Goal: Information Seeking & Learning: Learn about a topic

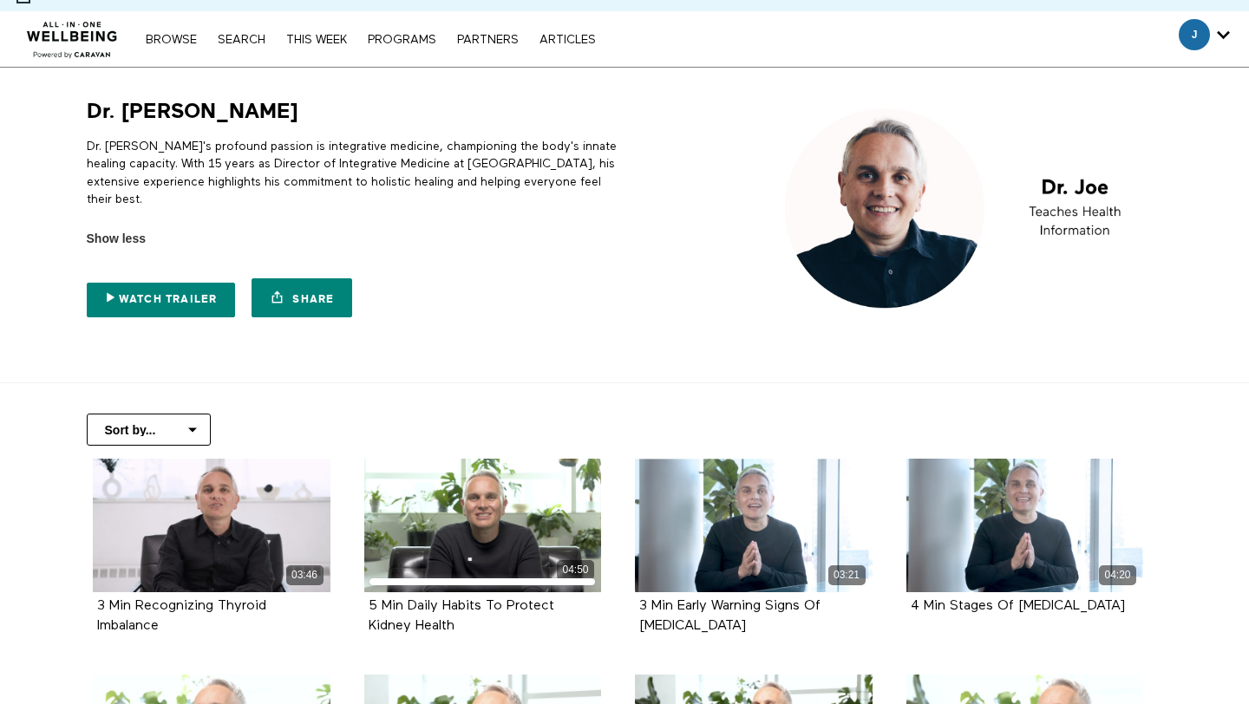
scroll to position [35, 0]
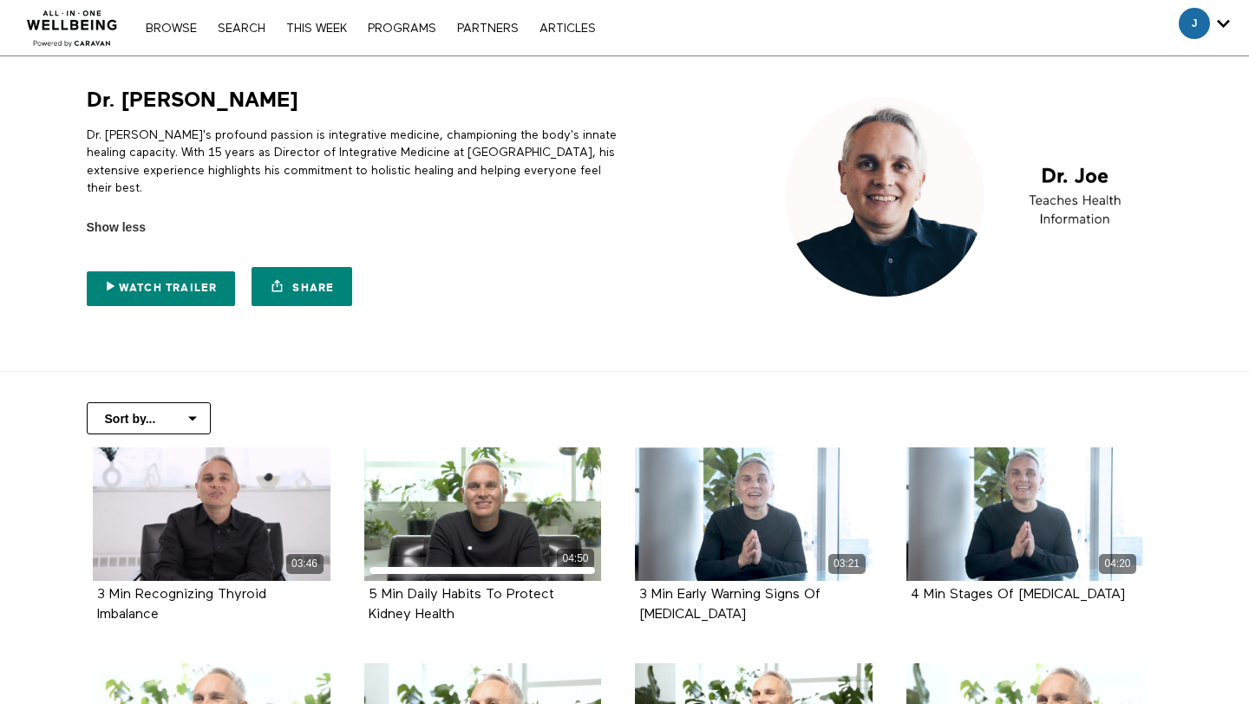
click at [134, 200] on div "Dr. [PERSON_NAME]'s profound passion is integrative medicine, championing the b…" at bounding box center [353, 175] width 532 height 123
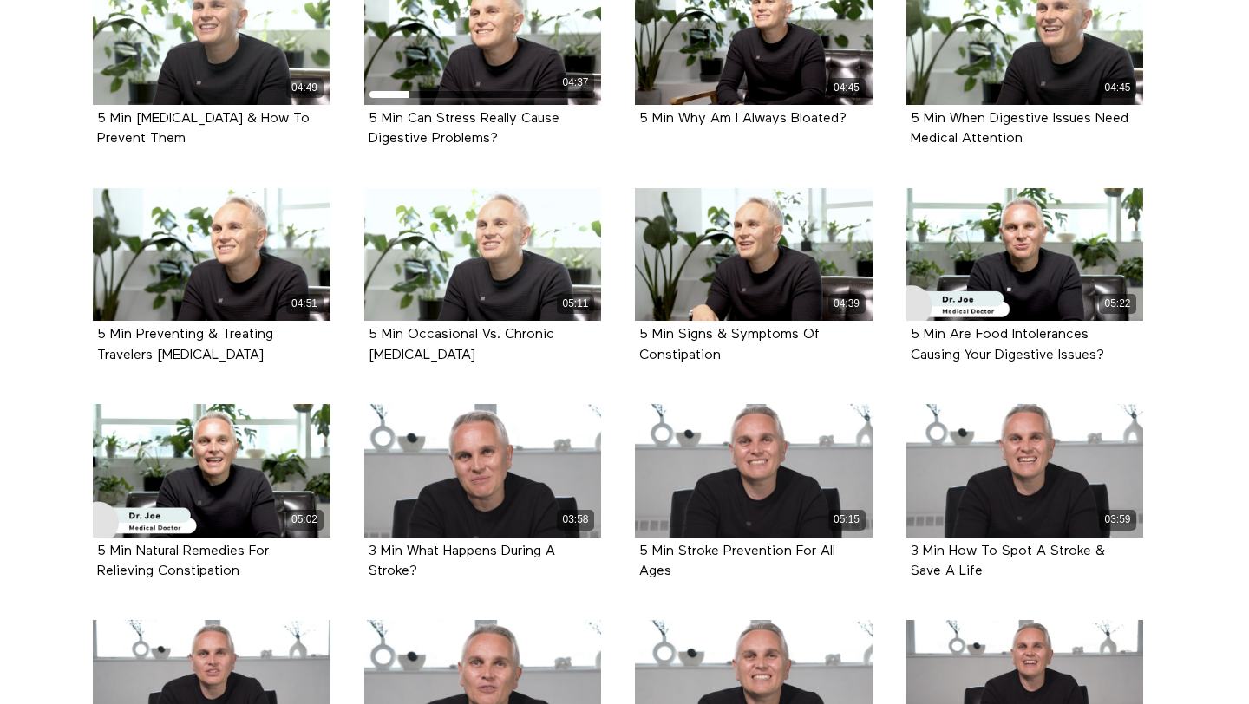
scroll to position [889, 0]
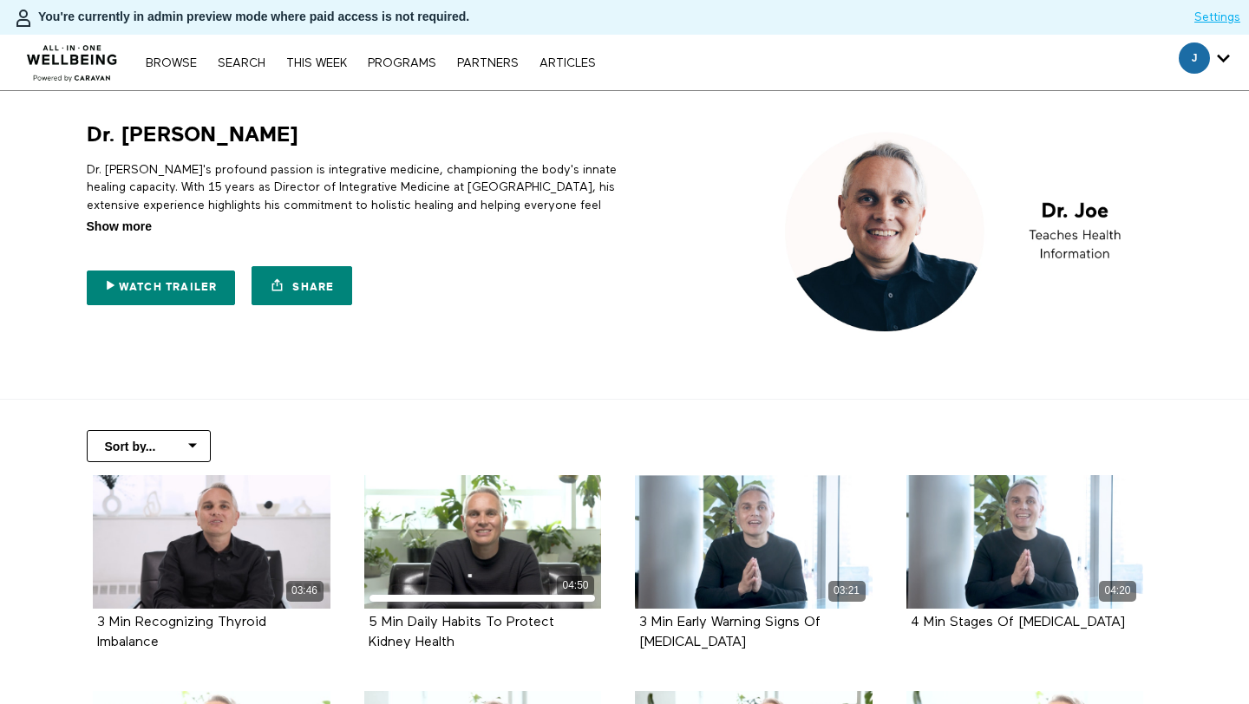
click at [142, 225] on span "Show more" at bounding box center [119, 227] width 65 height 18
click at [0, 0] on input "Show more Show less" at bounding box center [0, 0] width 0 height 0
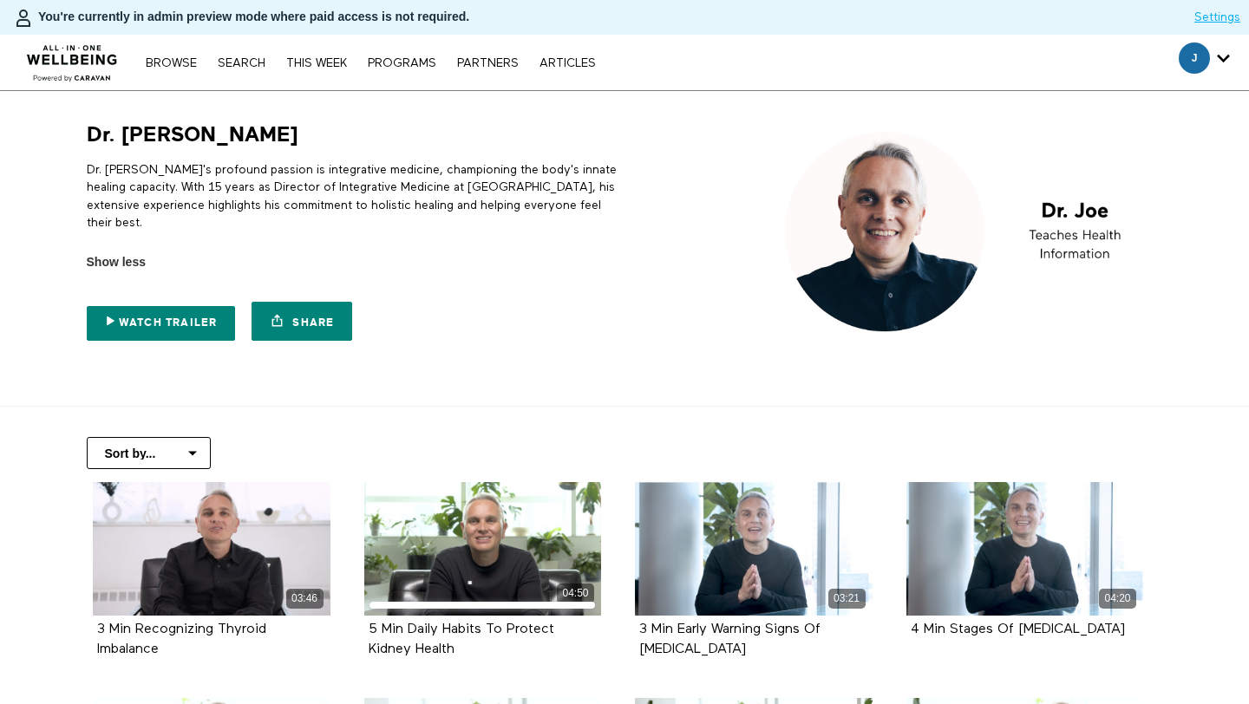
click at [244, 201] on p "Dr. [PERSON_NAME]'s profound passion is integrative medicine, championing the b…" at bounding box center [353, 196] width 532 height 70
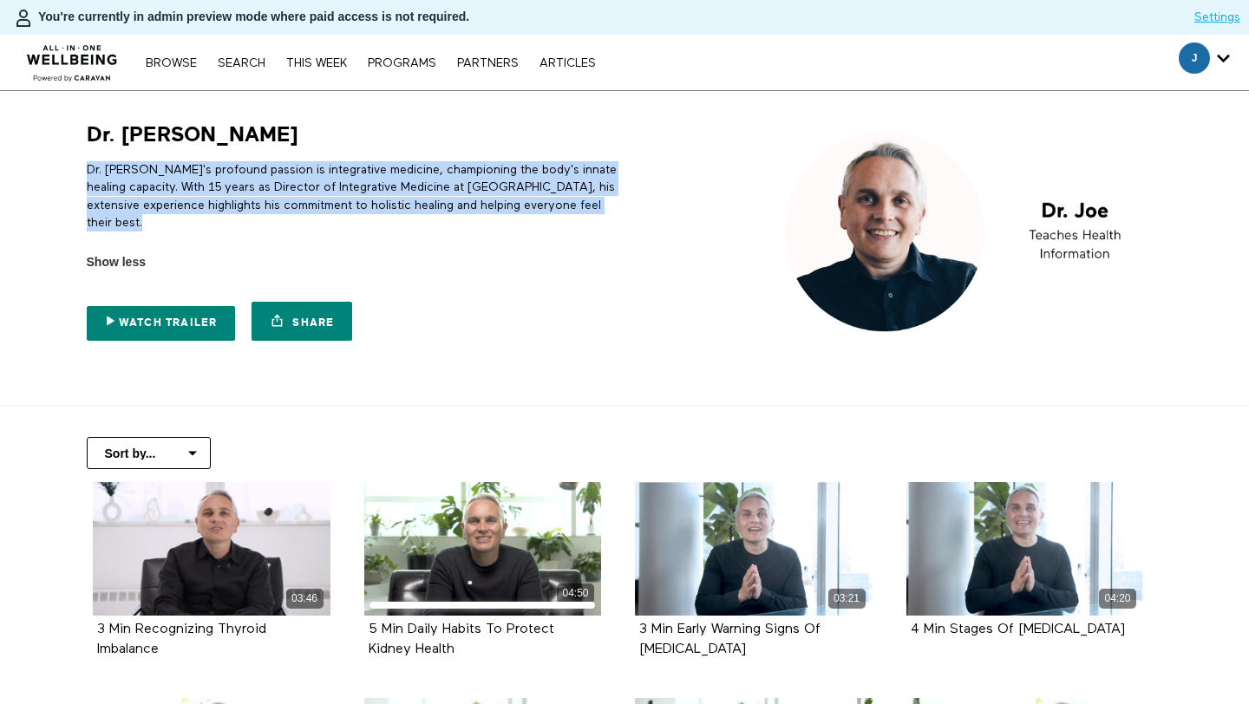
click at [244, 201] on p "Dr. [PERSON_NAME]'s profound passion is integrative medicine, championing the b…" at bounding box center [353, 196] width 532 height 70
copy div "Dr. [PERSON_NAME]'s profound passion is integrative medicine, championing the b…"
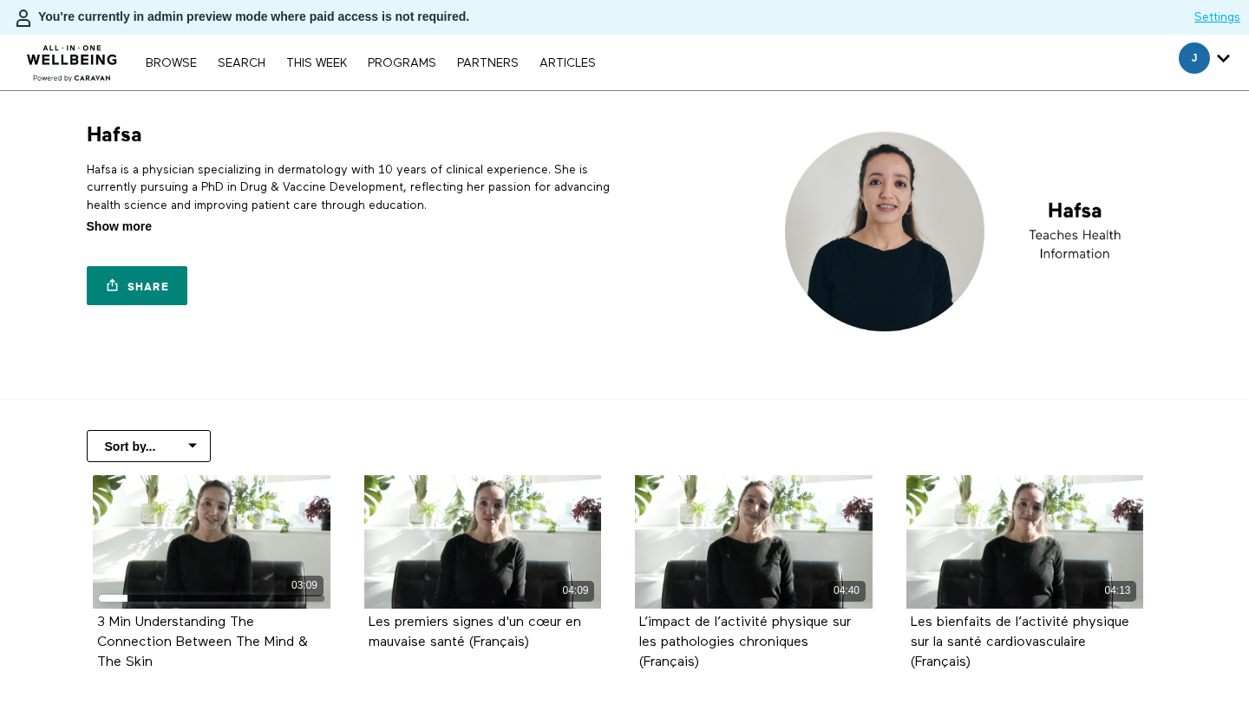
click at [123, 232] on span "Show more" at bounding box center [119, 227] width 65 height 18
click at [0, 0] on input "Show more Show less" at bounding box center [0, 0] width 0 height 0
click at [210, 185] on p "Hafsa is a physician specializing in dermatology with 10 years of clinical expe…" at bounding box center [353, 187] width 532 height 53
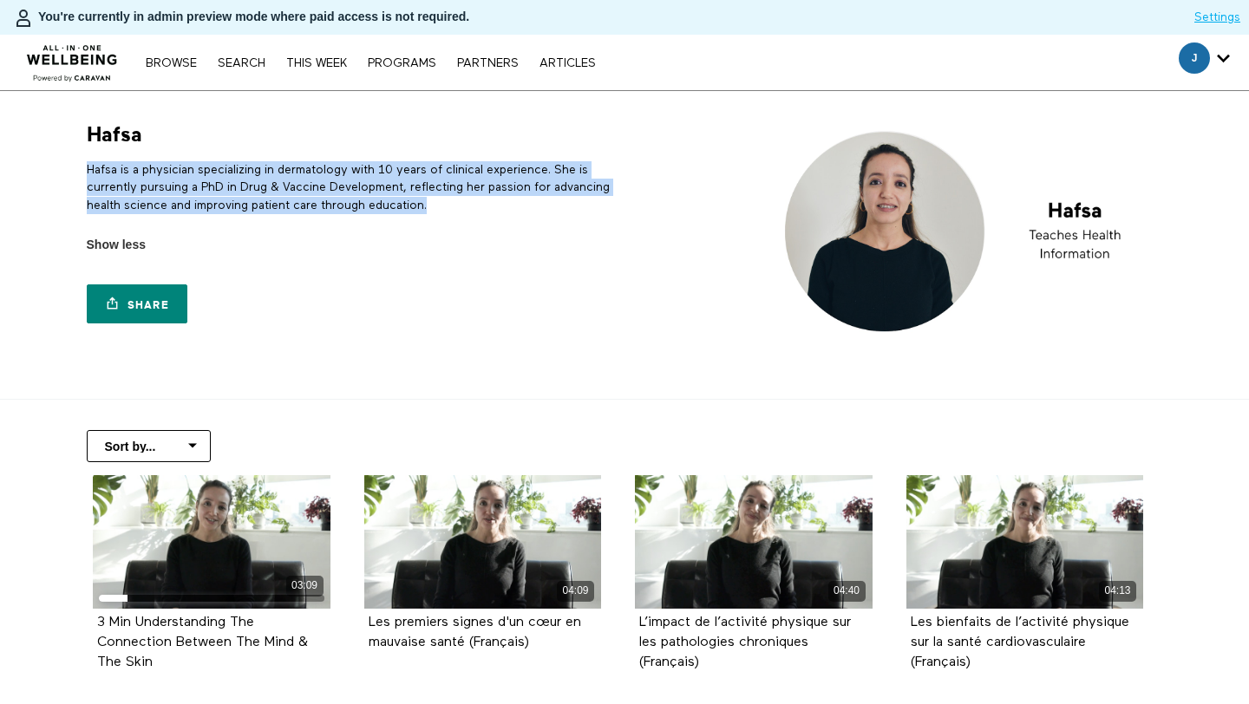
click at [210, 185] on p "Hafsa is a physician specializing in dermatology with 10 years of clinical expe…" at bounding box center [353, 187] width 532 height 53
copy div "Hafsa is a physician specializing in dermatology with 10 years of clinical expe…"
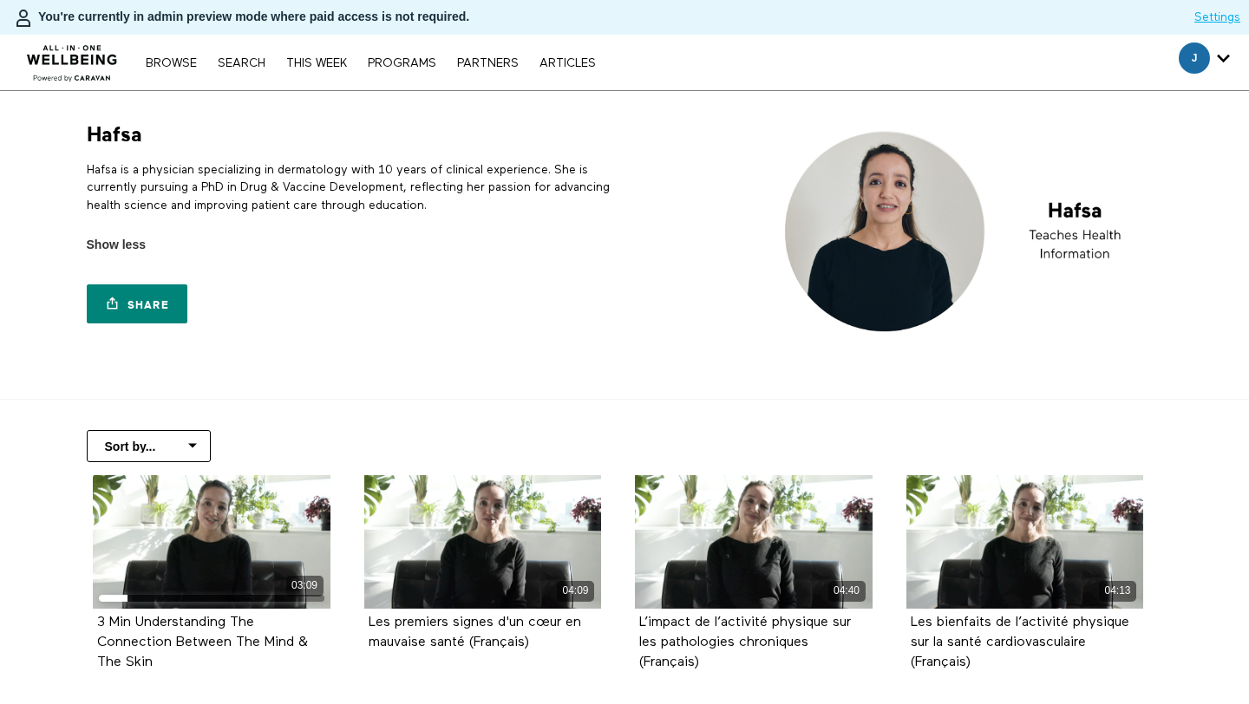
click at [221, 150] on div "Hafsa is a physician specializing in dermatology with 10 years of clinical expe…" at bounding box center [353, 201] width 532 height 106
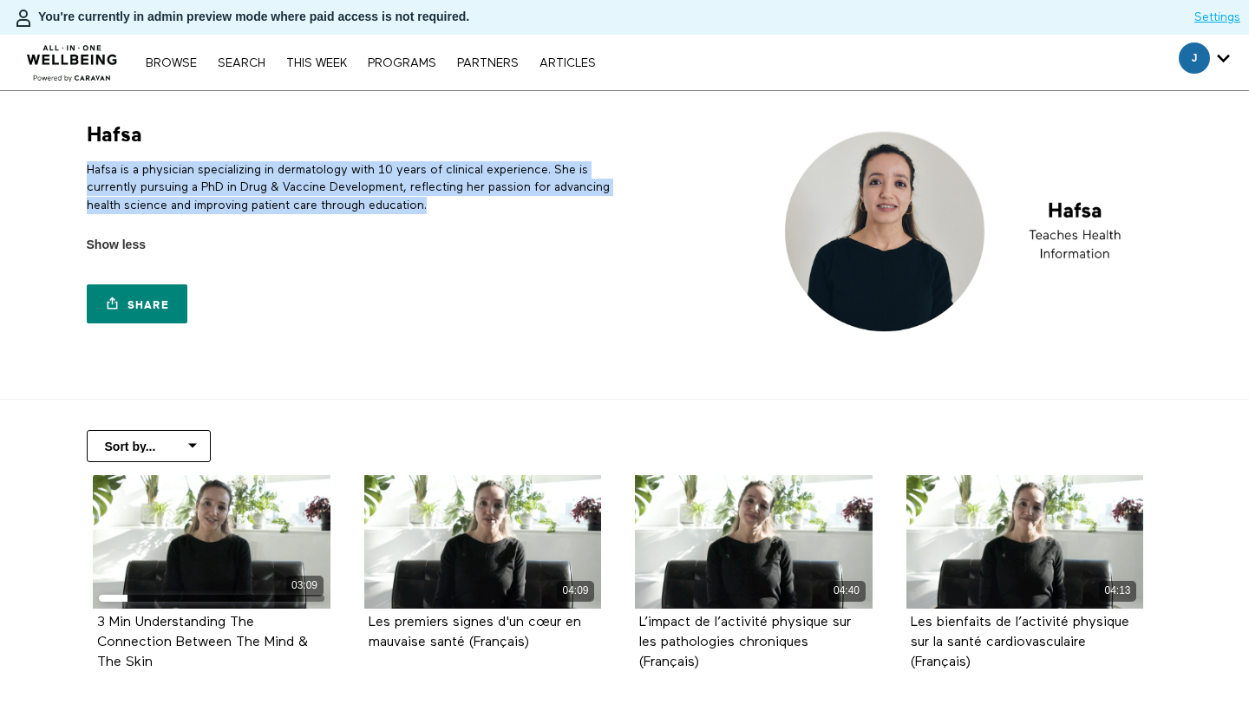
click at [221, 150] on div "Hafsa is a physician specializing in dermatology with 10 years of clinical expe…" at bounding box center [353, 201] width 532 height 106
copy div "Hafsa is a physician specializing in dermatology with 10 years of clinical expe…"
